Goal: Find specific page/section: Find specific page/section

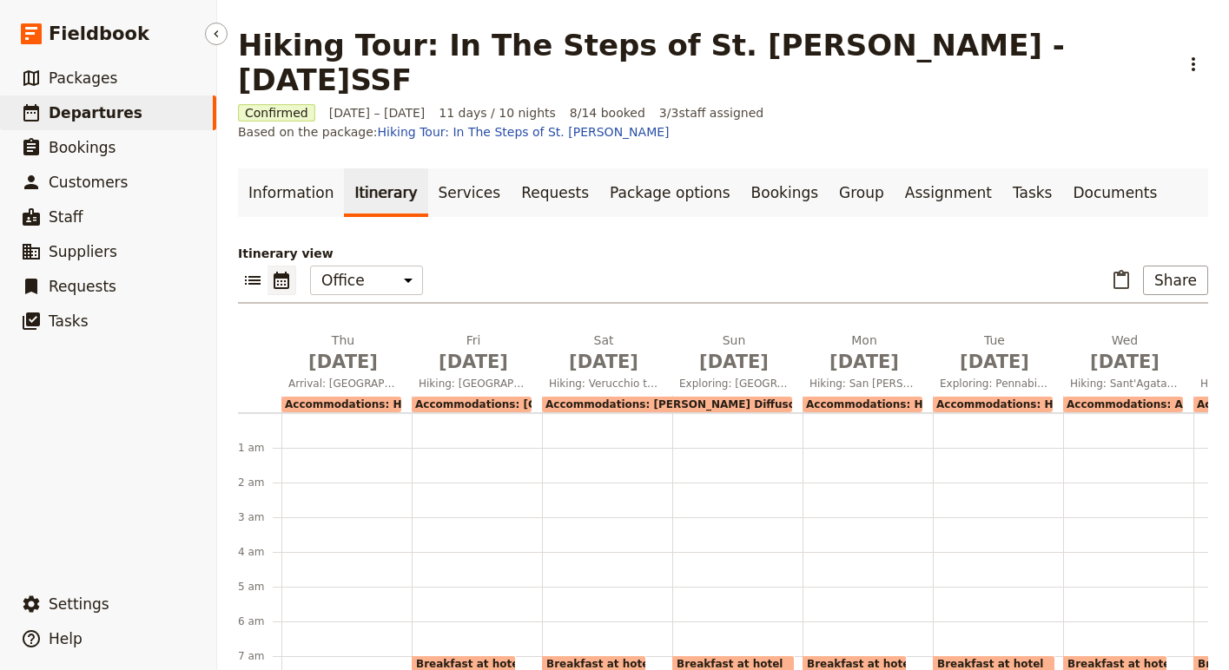
scroll to position [226, 0]
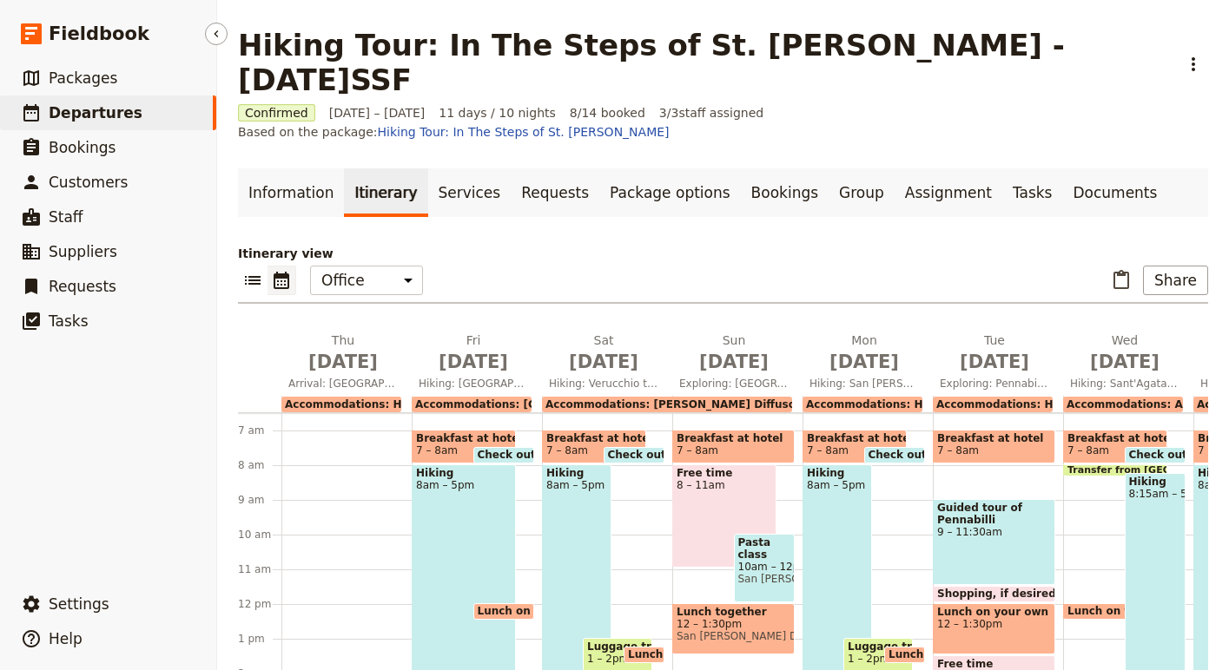
click at [56, 120] on span "Departures" at bounding box center [96, 112] width 94 height 17
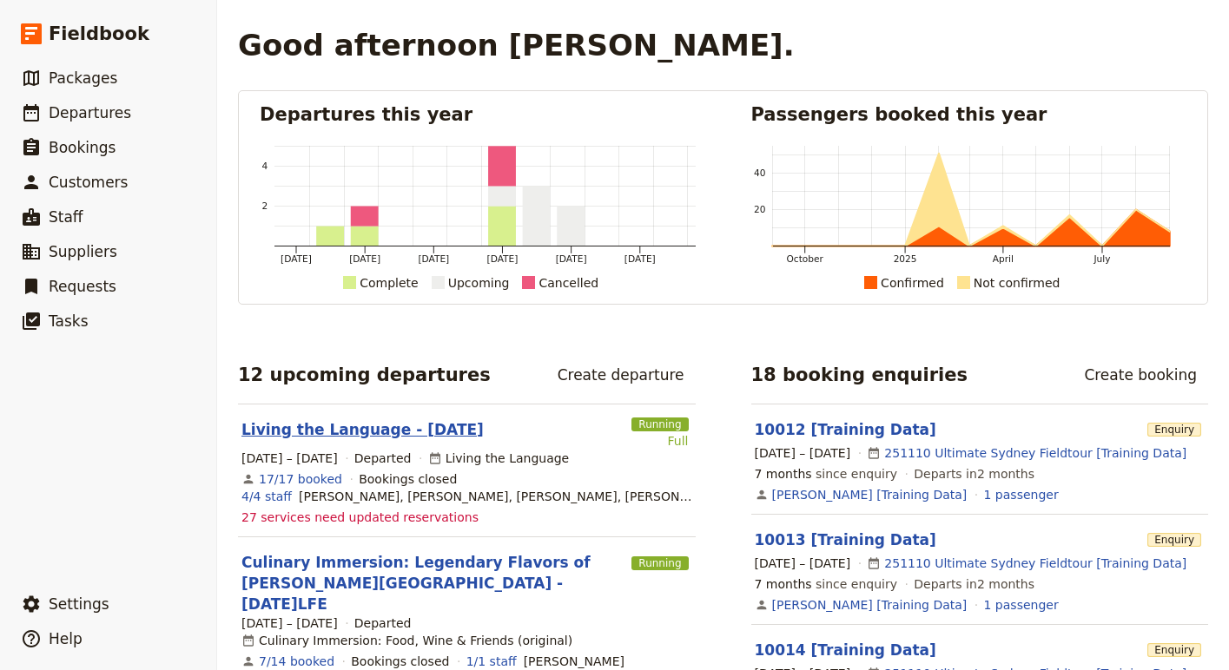
click at [366, 433] on link "Living the Language - [DATE]" at bounding box center [362, 429] width 242 height 21
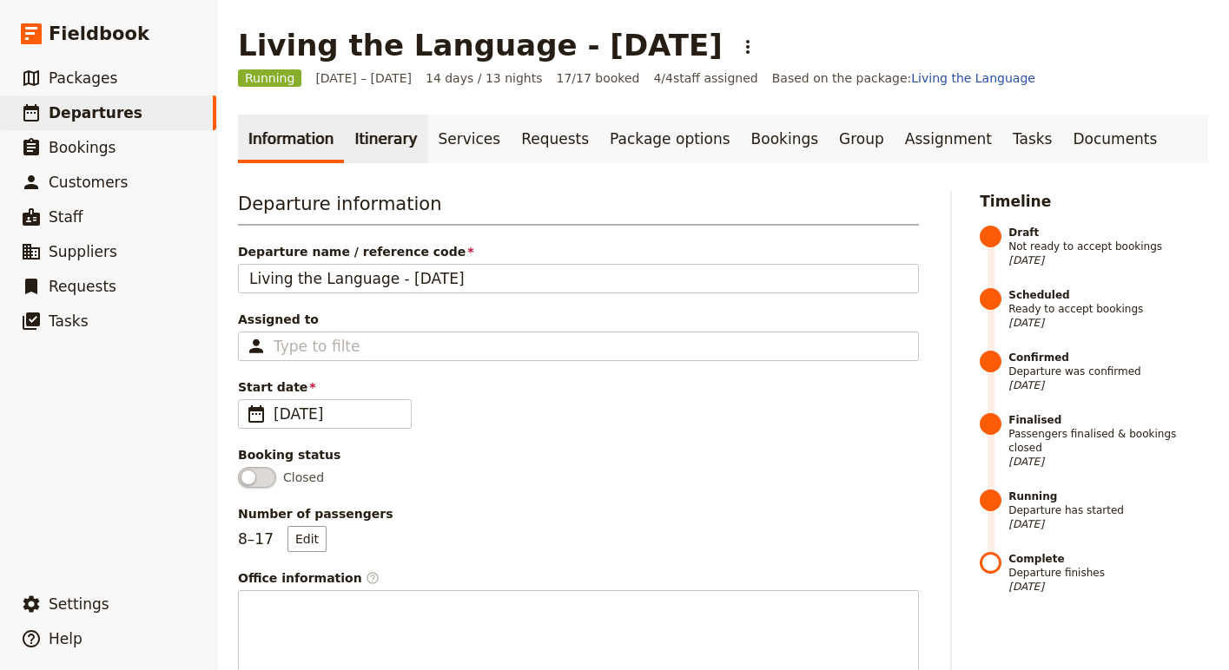
click at [371, 142] on link "Itinerary" at bounding box center [385, 139] width 83 height 49
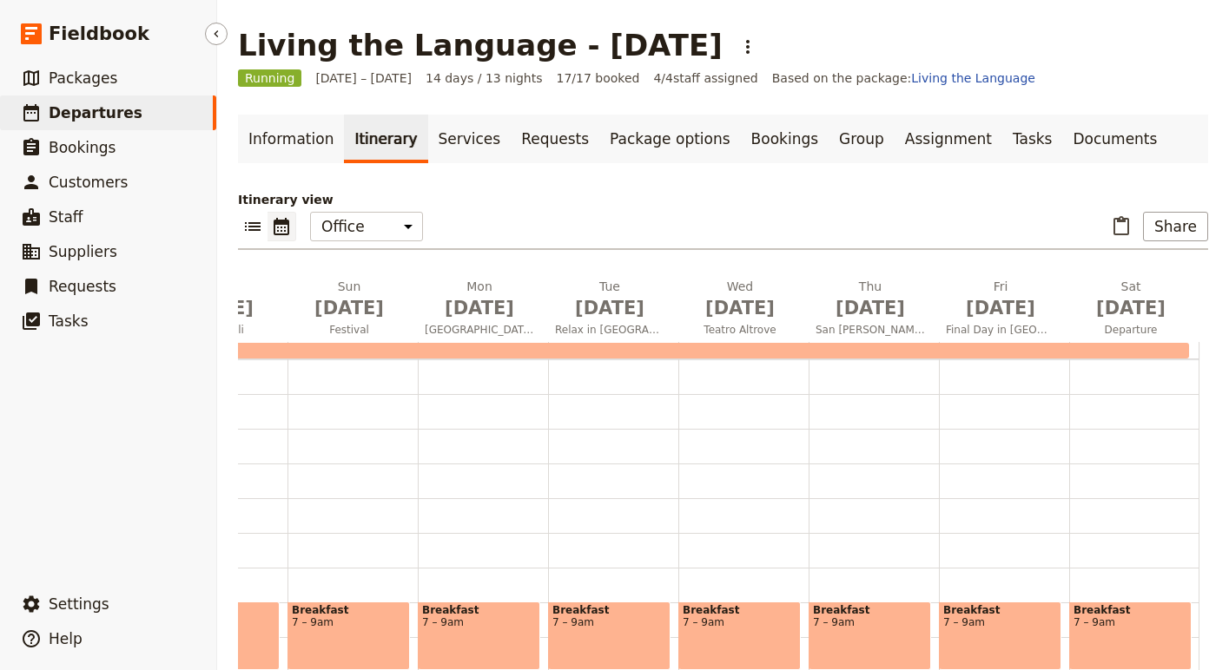
click at [76, 114] on span "Departures" at bounding box center [96, 112] width 94 height 17
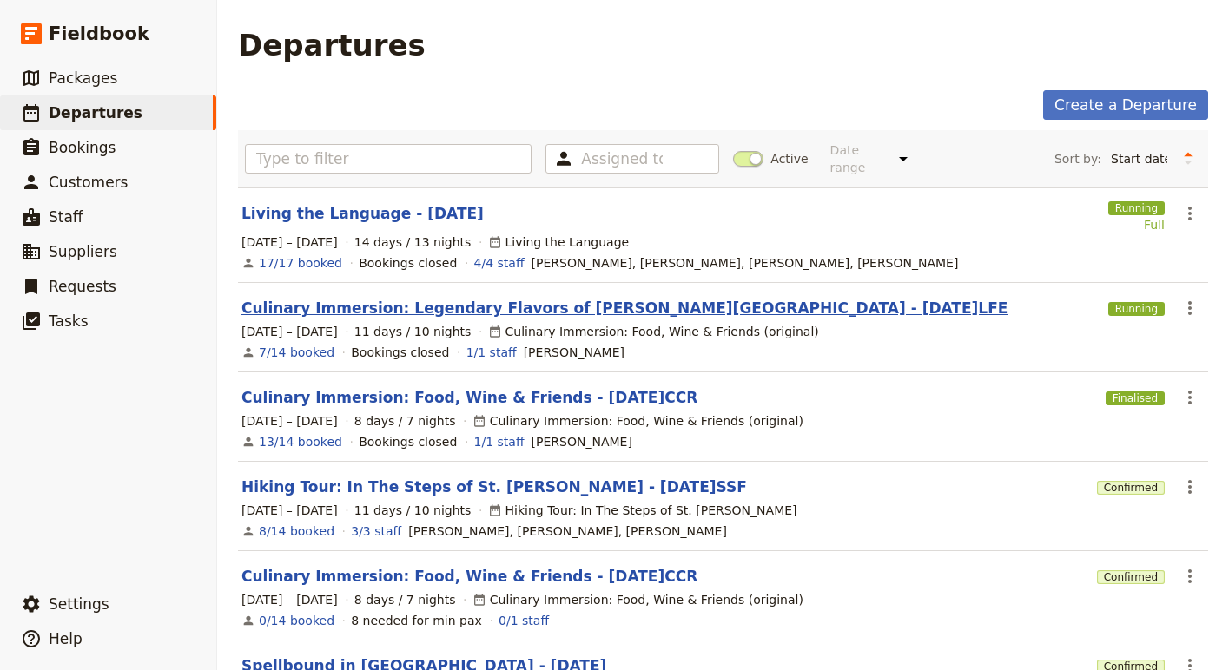
click at [346, 298] on link "Culinary Immersion: Legendary Flavors of [PERSON_NAME][GEOGRAPHIC_DATA] - [DATE…" at bounding box center [624, 308] width 766 height 21
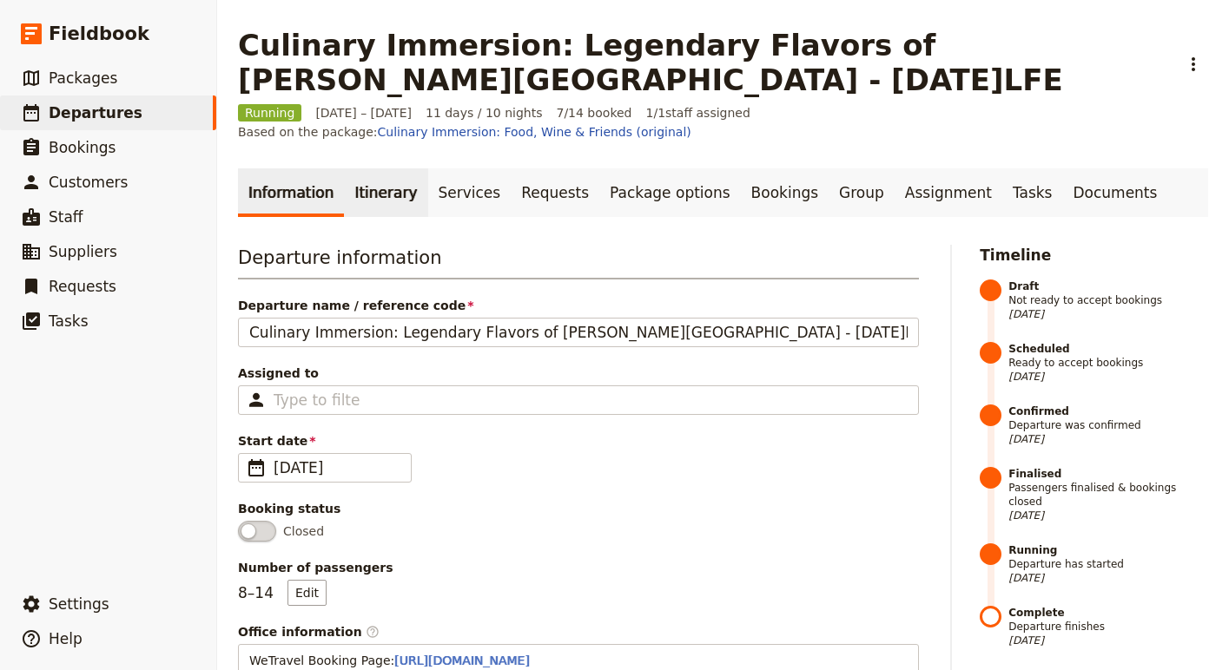
click at [354, 180] on link "Itinerary" at bounding box center [385, 192] width 83 height 49
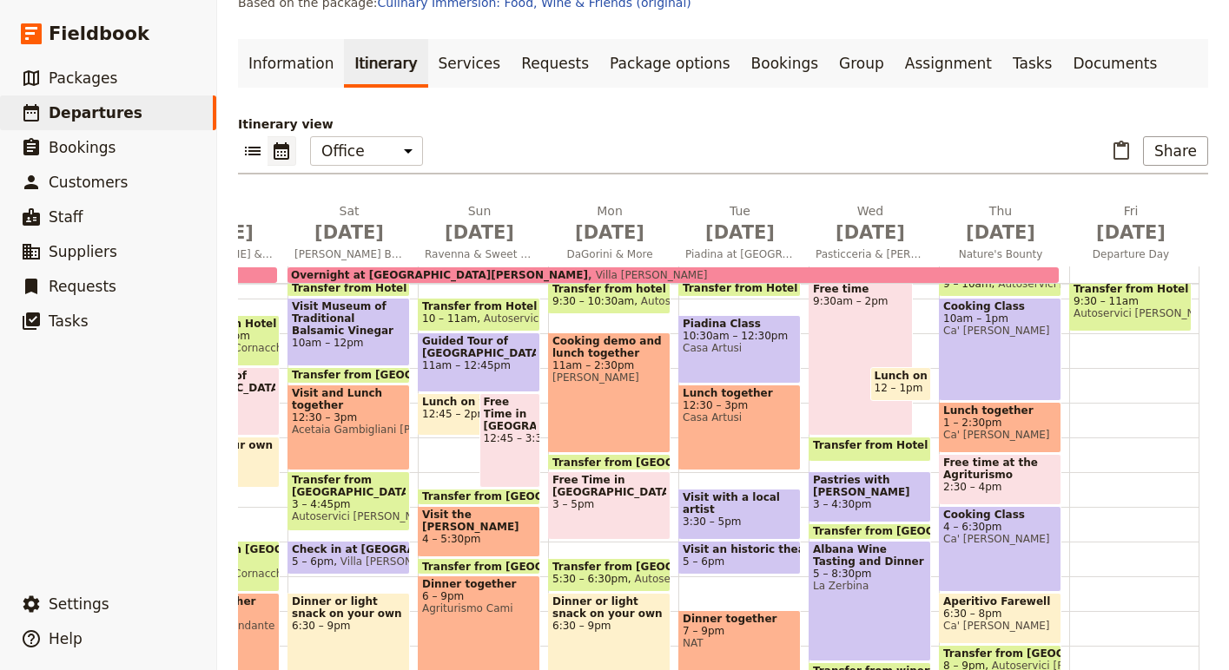
scroll to position [336, 0]
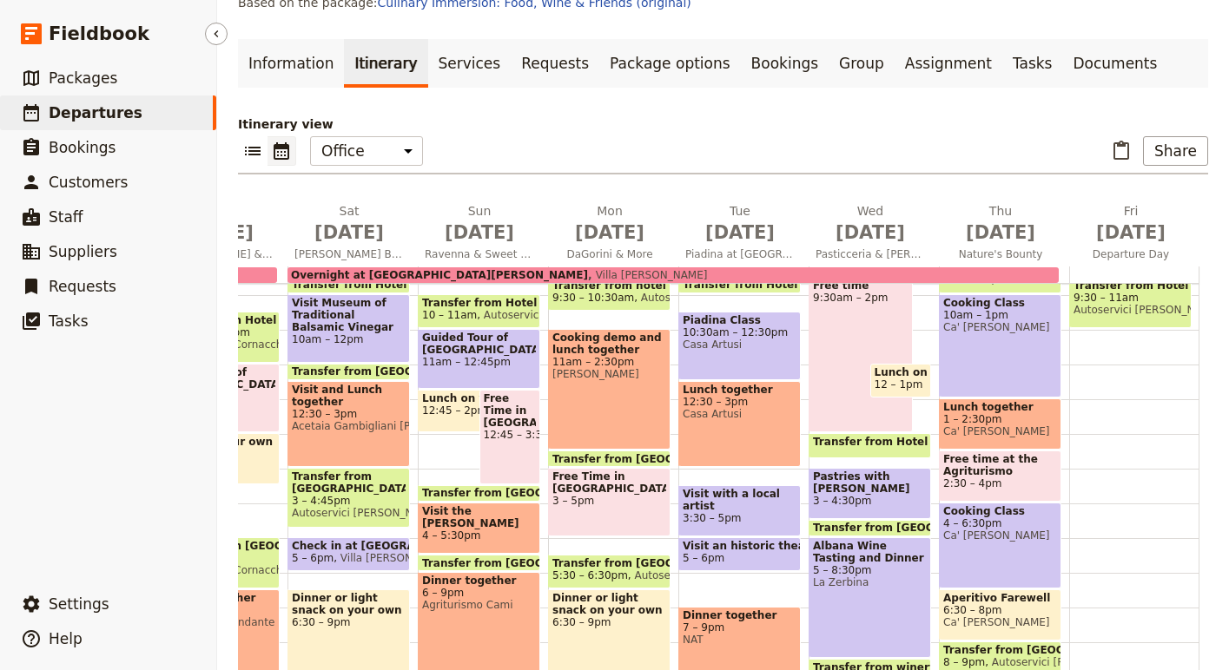
click at [50, 122] on span "Departures" at bounding box center [96, 112] width 94 height 21
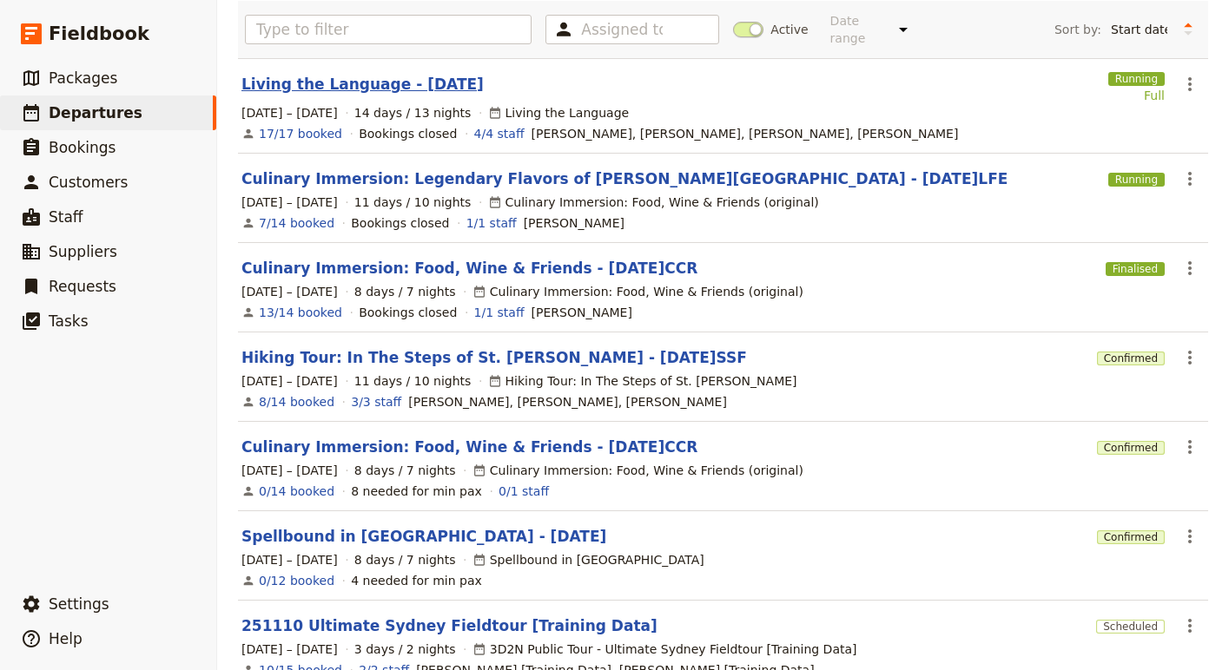
click at [386, 74] on link "Living the Language - [DATE]" at bounding box center [362, 84] width 242 height 21
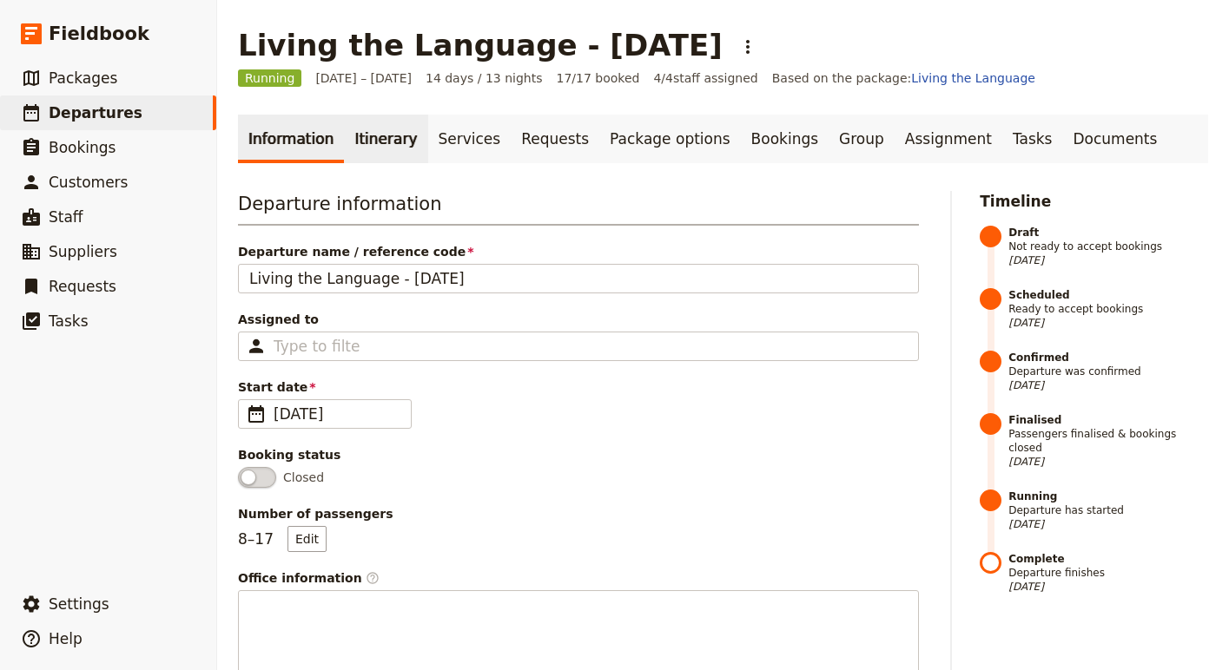
click at [366, 142] on link "Itinerary" at bounding box center [385, 139] width 83 height 49
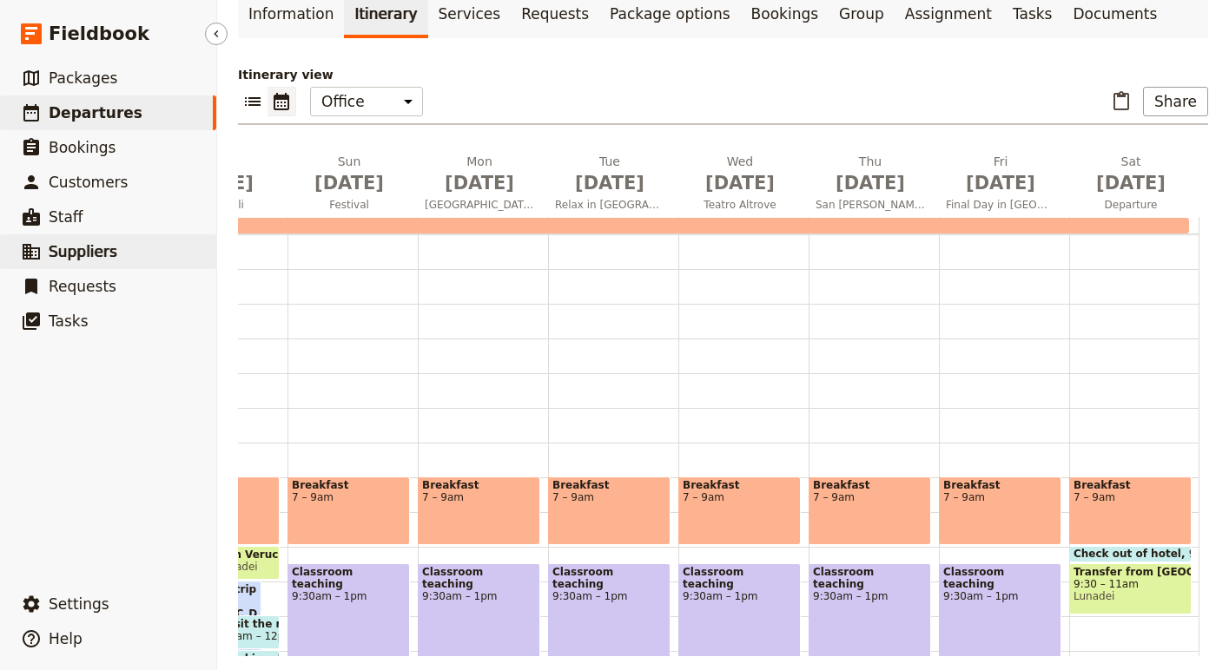
click at [62, 262] on link "​ Suppliers" at bounding box center [108, 251] width 216 height 35
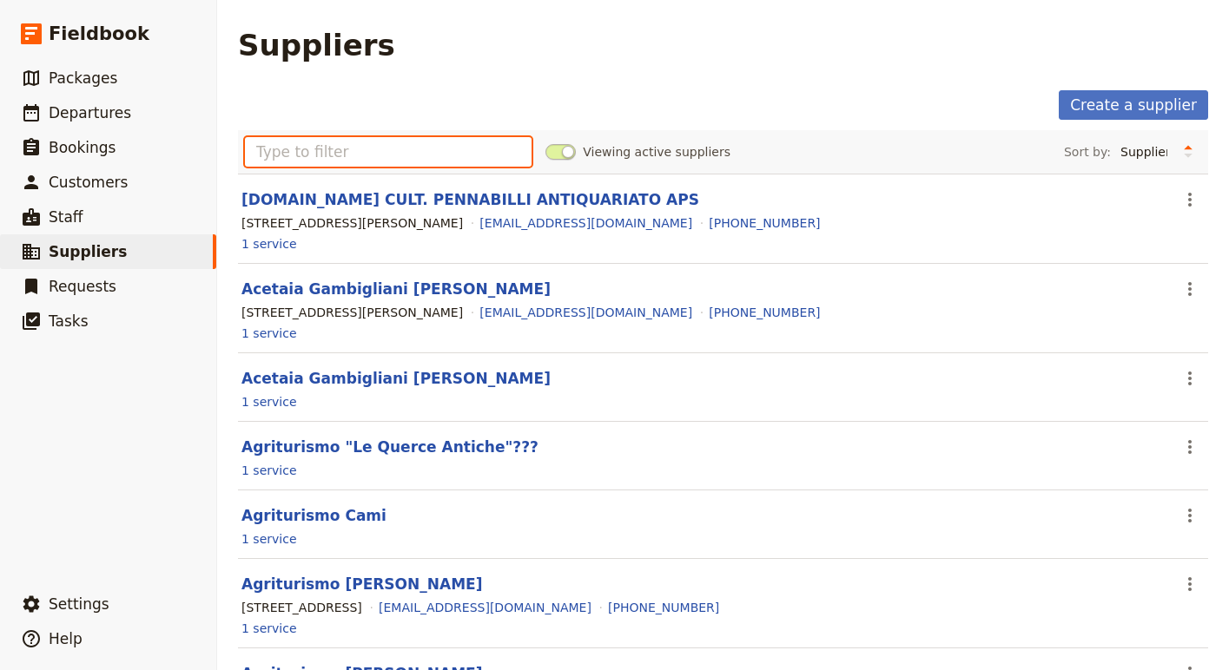
click at [314, 146] on input "text" at bounding box center [388, 152] width 287 height 30
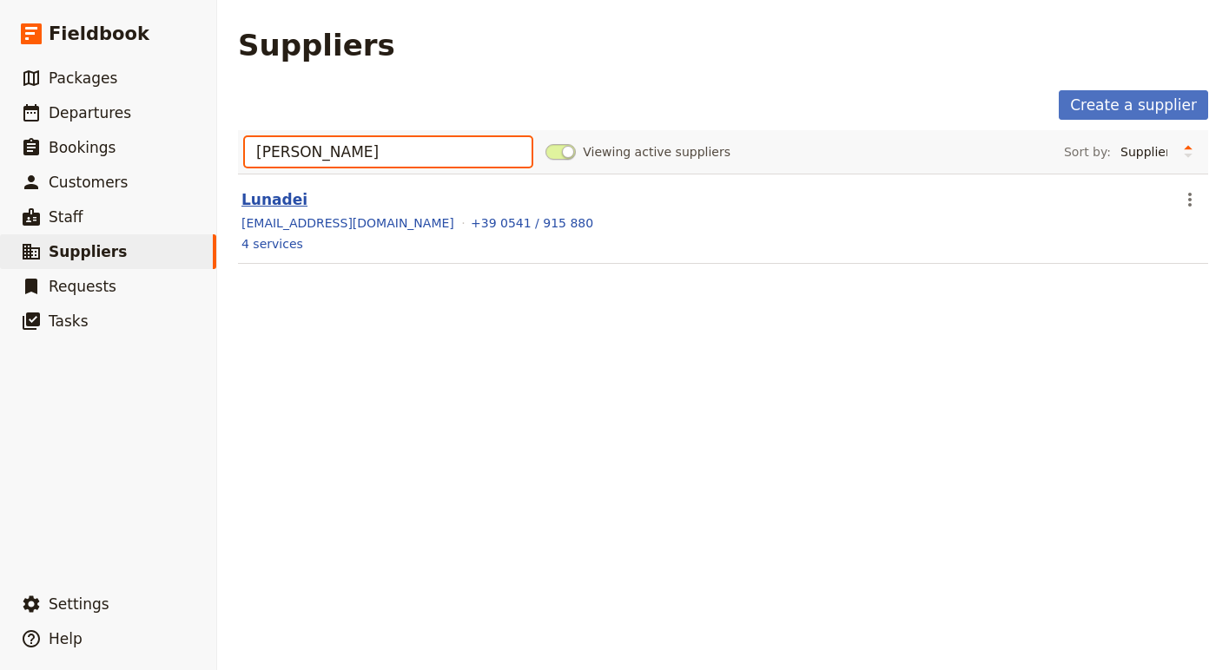
type input "luna"
click at [285, 202] on link "Lunadei" at bounding box center [274, 199] width 66 height 17
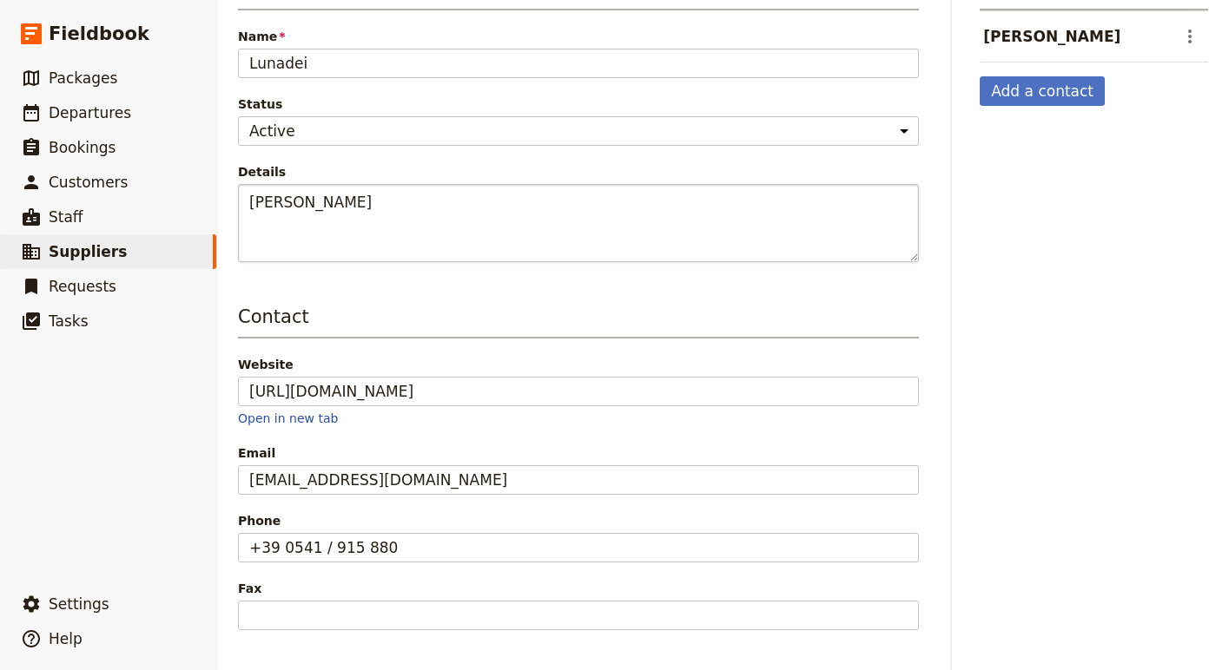
scroll to position [248, 0]
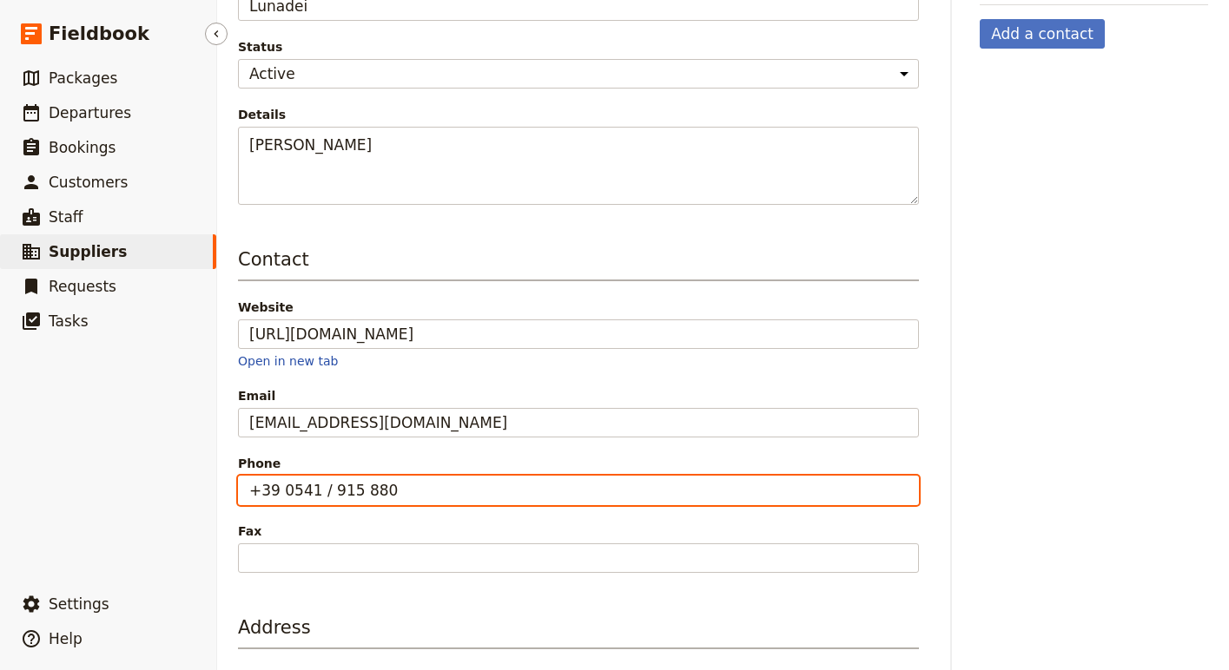
drag, startPoint x: 420, startPoint y: 490, endPoint x: 196, endPoint y: 490, distance: 224.0
click at [196, 490] on div "Fieldbook ​ ​ Fieldbook ​ ​ Packages ​ Departures ​ Bookings ​ Customers ​ Staf…" at bounding box center [614, 335] width 1229 height 670
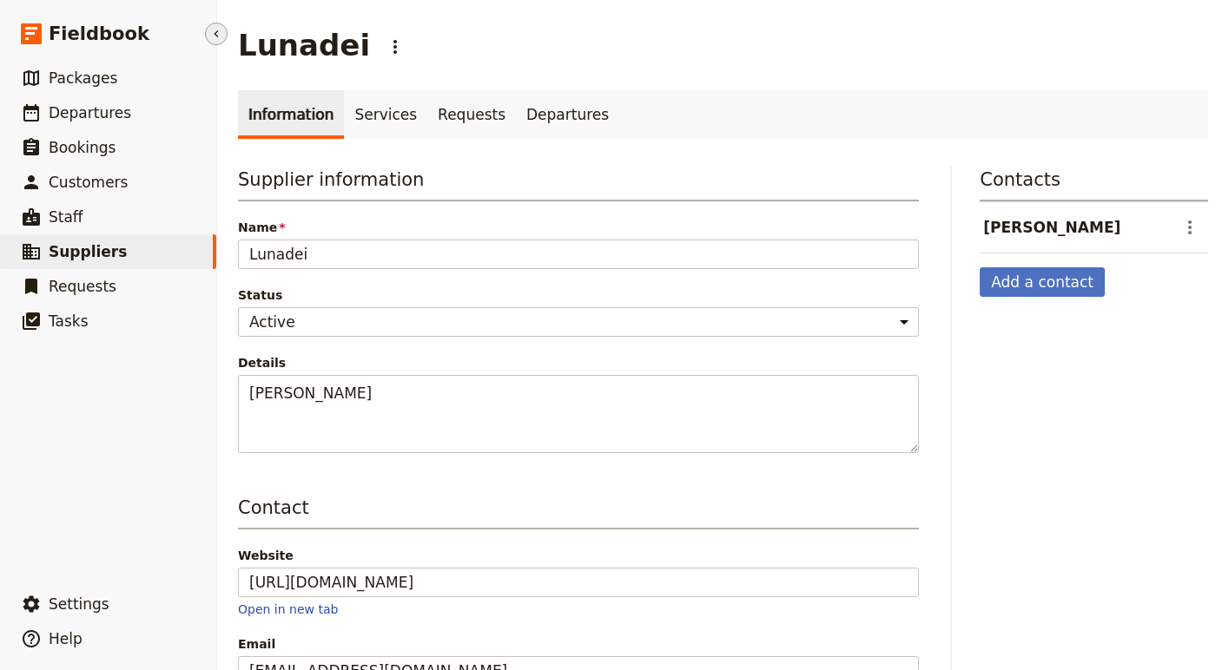
click at [222, 36] on icon "Hide menu" at bounding box center [216, 34] width 14 height 14
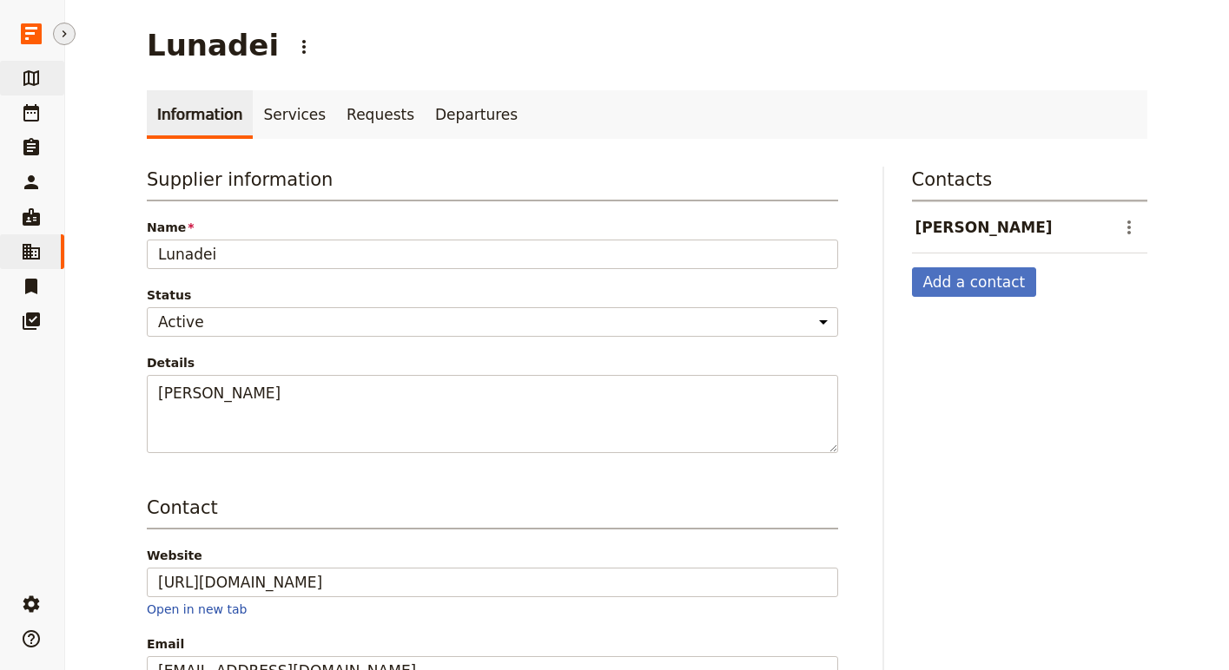
click at [27, 82] on icon at bounding box center [31, 78] width 21 height 21
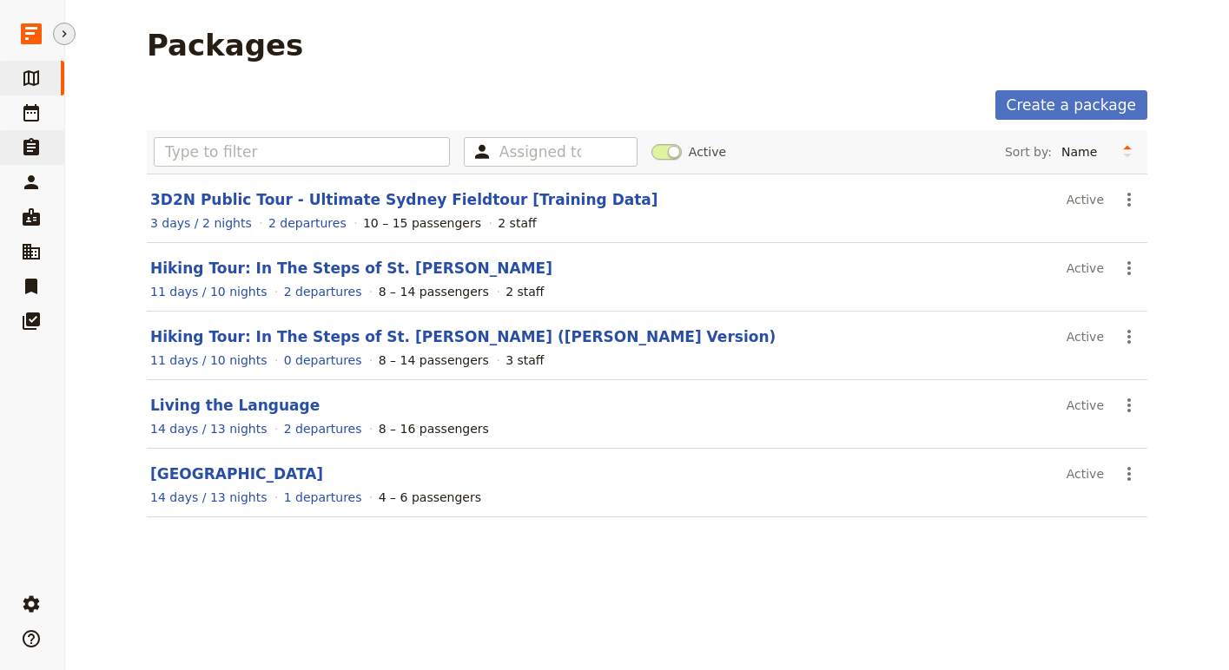
click at [32, 141] on icon at bounding box center [31, 146] width 16 height 17
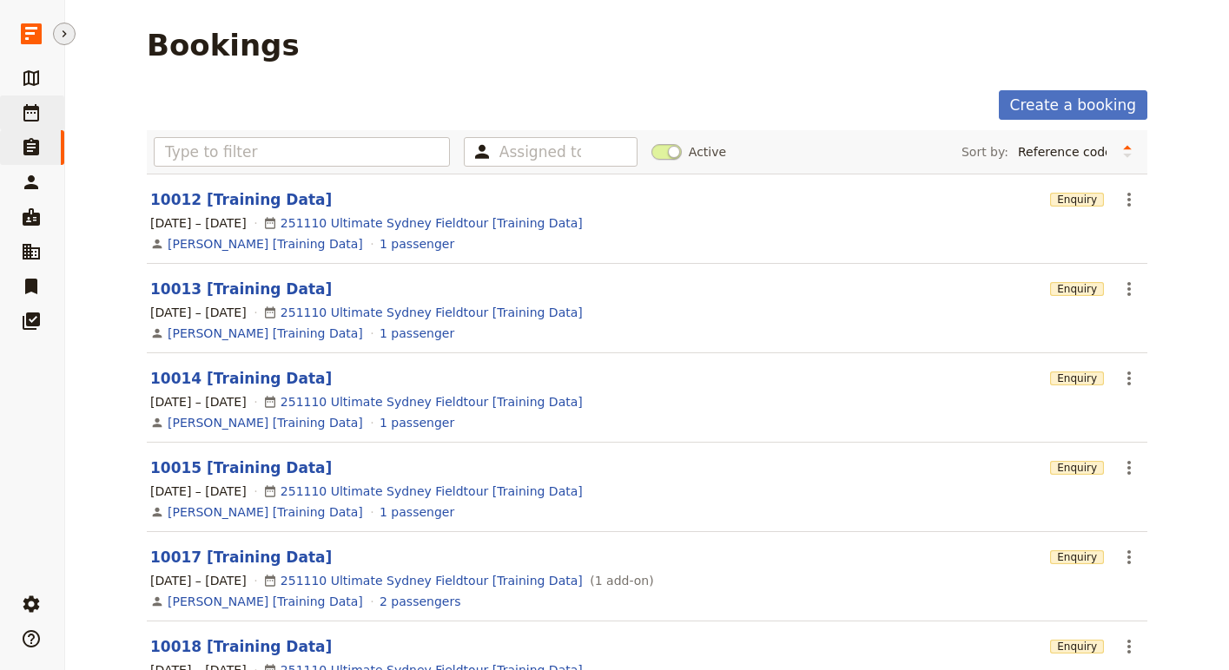
click at [42, 115] on link "​ Departures" at bounding box center [32, 113] width 64 height 35
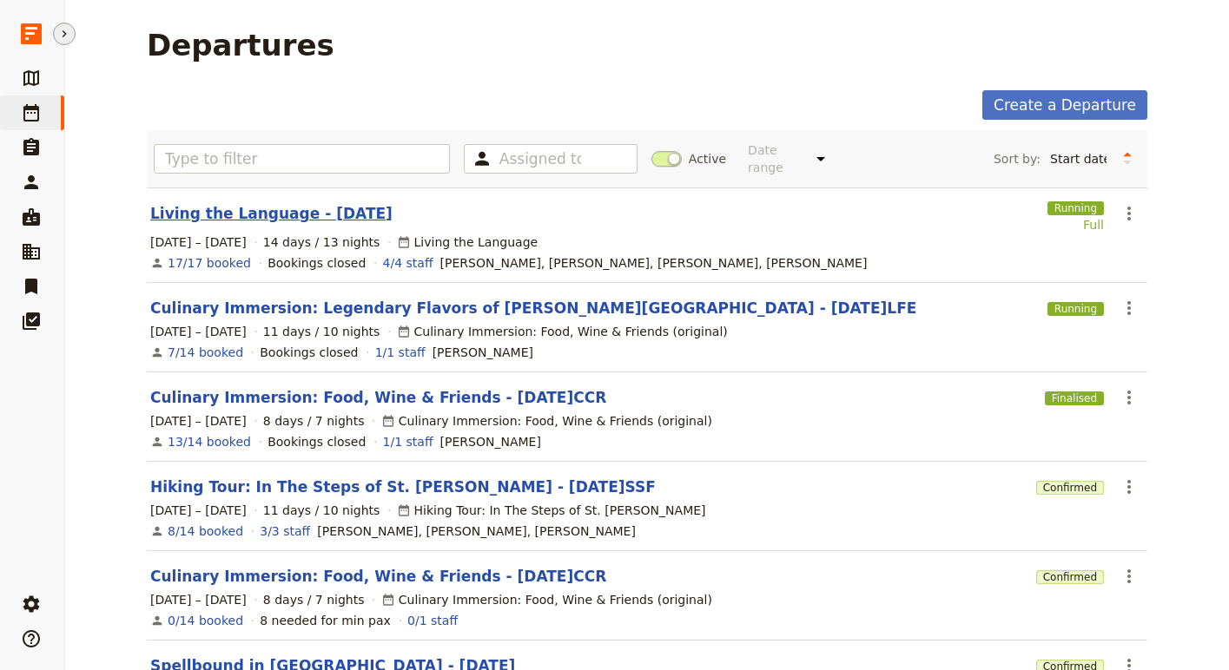
click at [354, 203] on link "Living the Language - [DATE]" at bounding box center [271, 213] width 242 height 21
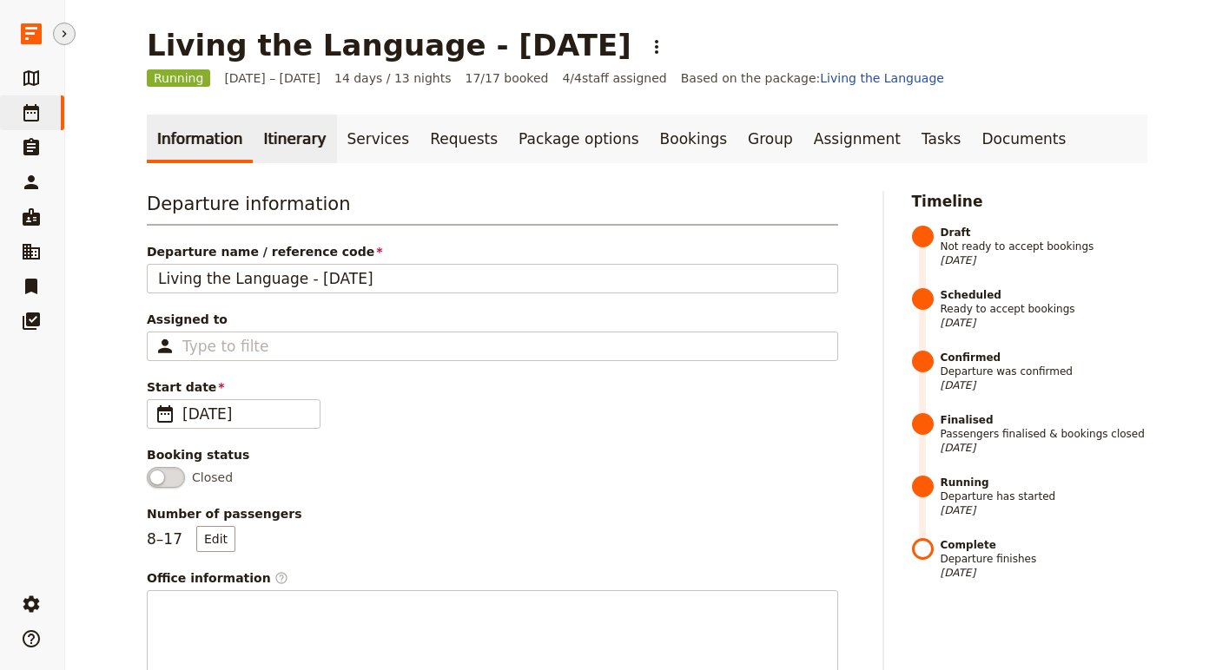
click at [288, 145] on link "Itinerary" at bounding box center [294, 139] width 83 height 49
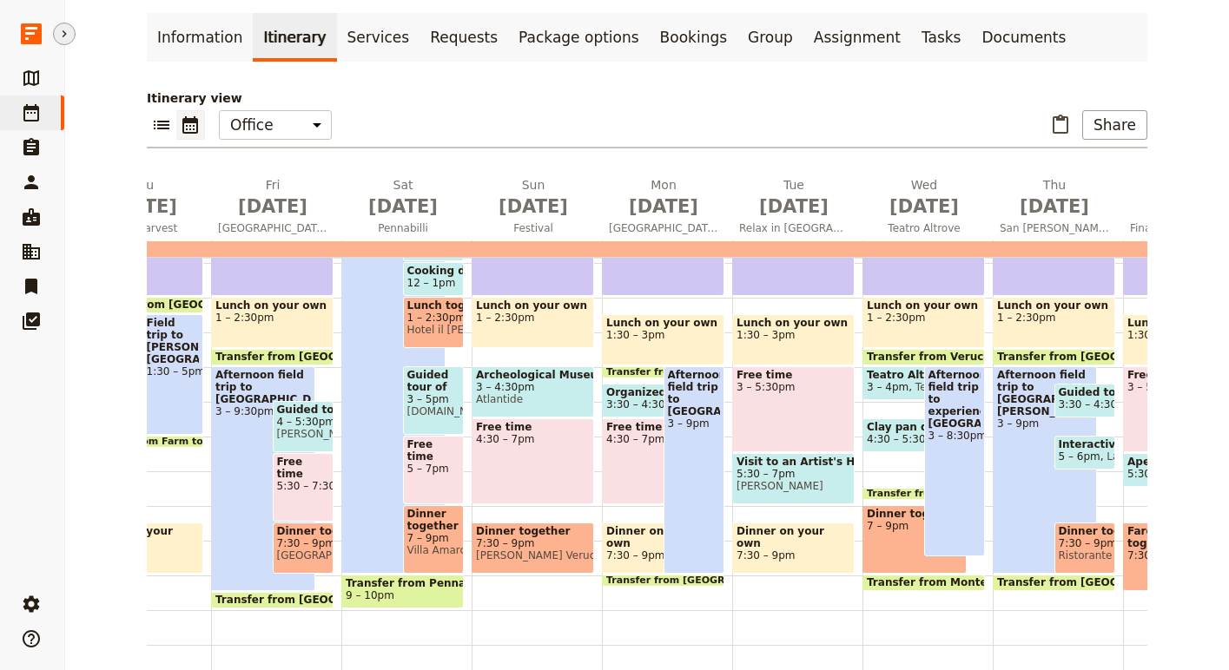
scroll to position [0, 875]
